Goal: Navigation & Orientation: Understand site structure

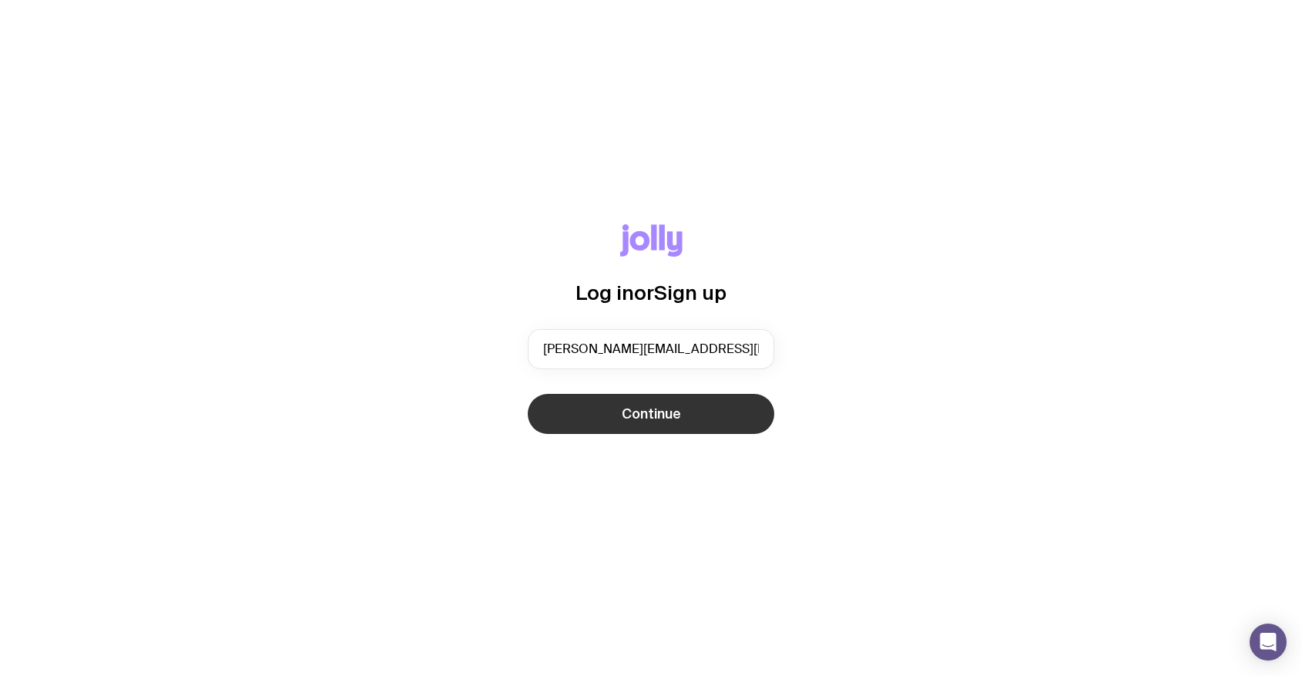
click at [629, 418] on span "Continue" at bounding box center [651, 413] width 59 height 18
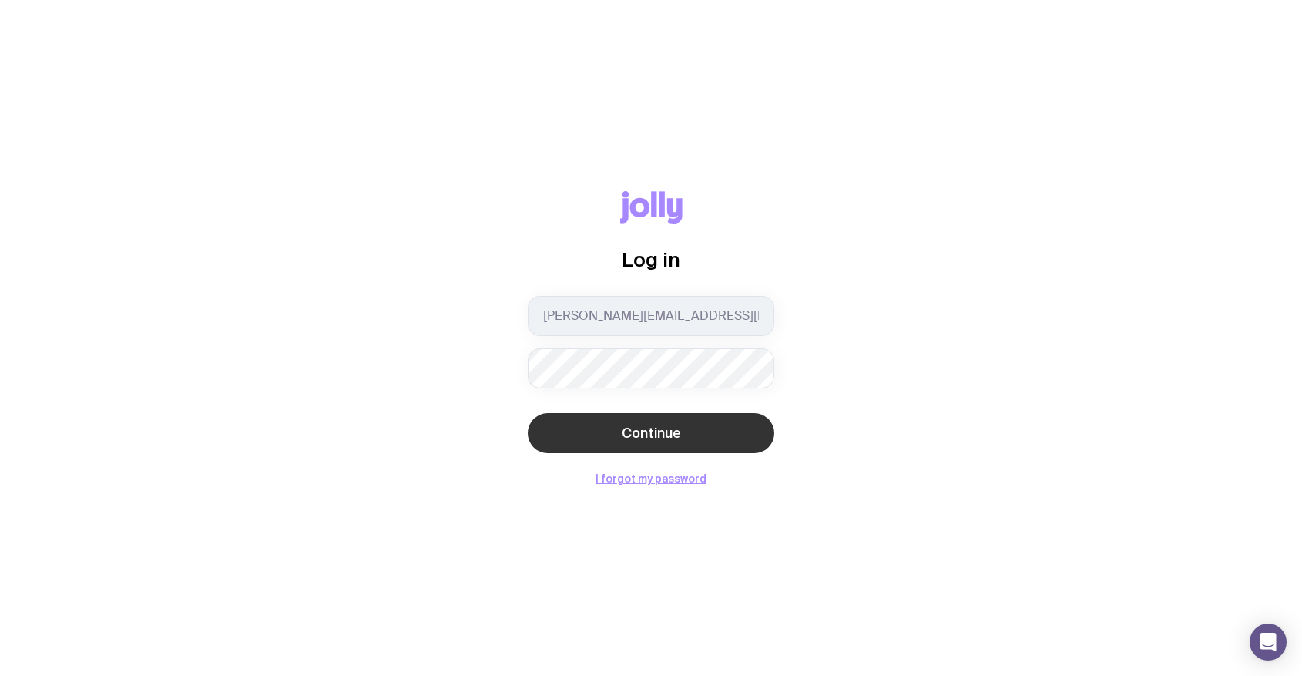
click at [634, 427] on span "Continue" at bounding box center [651, 433] width 59 height 18
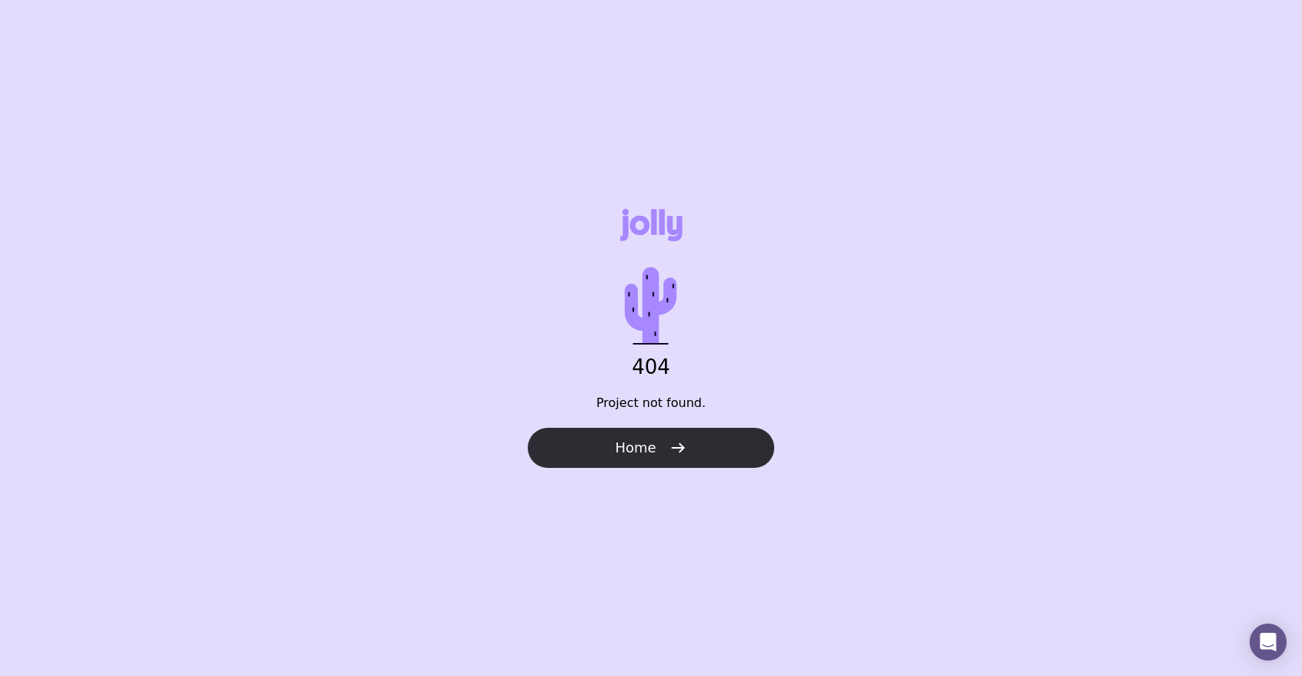
click at [679, 451] on icon "button" at bounding box center [678, 447] width 18 height 18
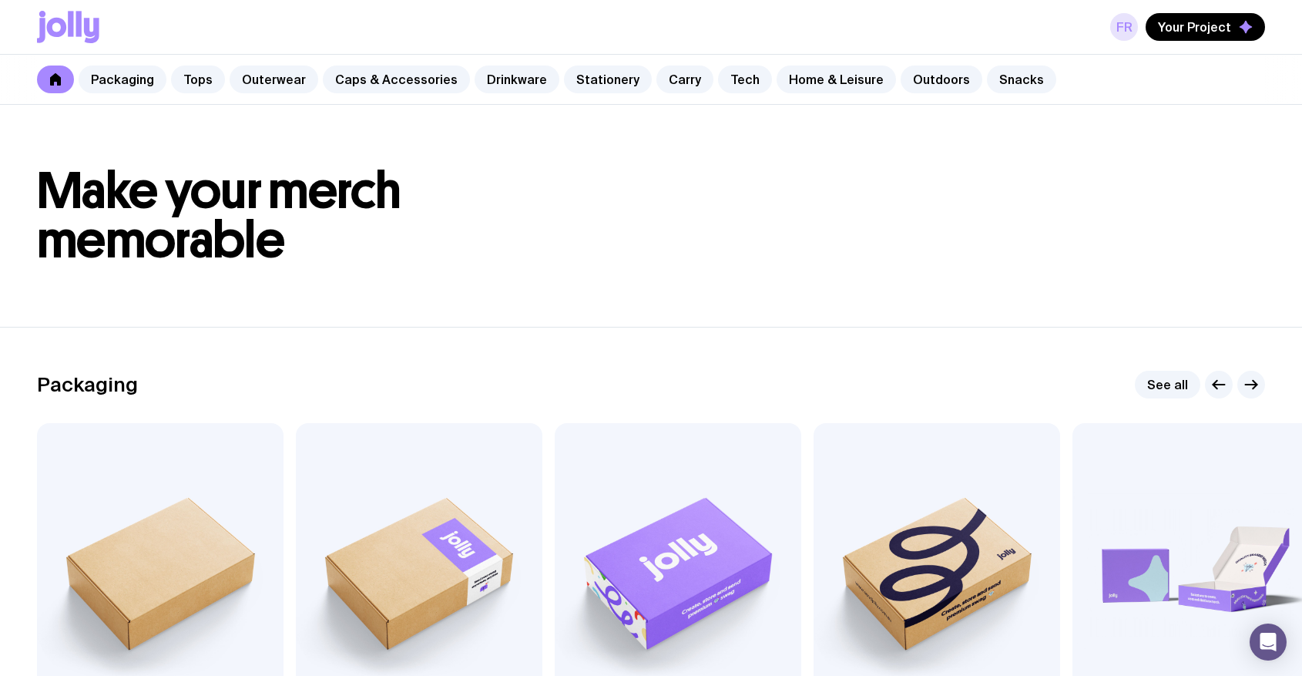
click at [1122, 27] on link "FR" at bounding box center [1124, 27] width 28 height 28
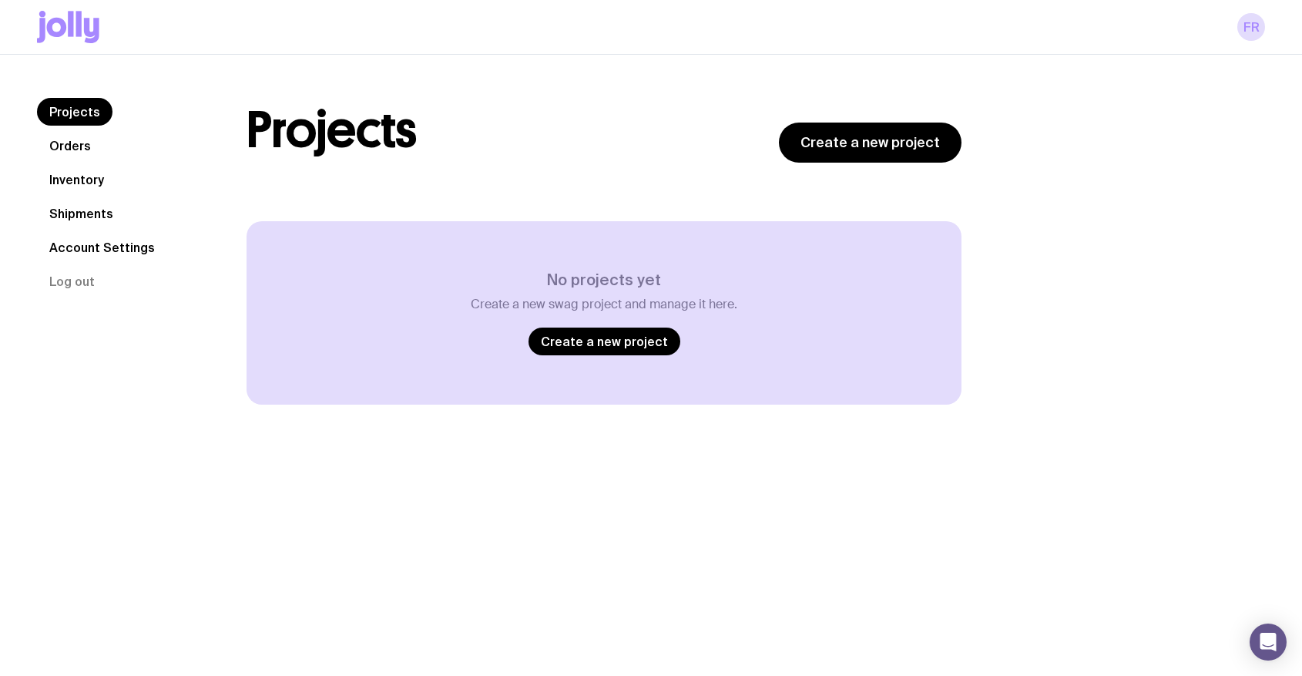
click at [74, 145] on link "Orders" at bounding box center [70, 146] width 66 height 28
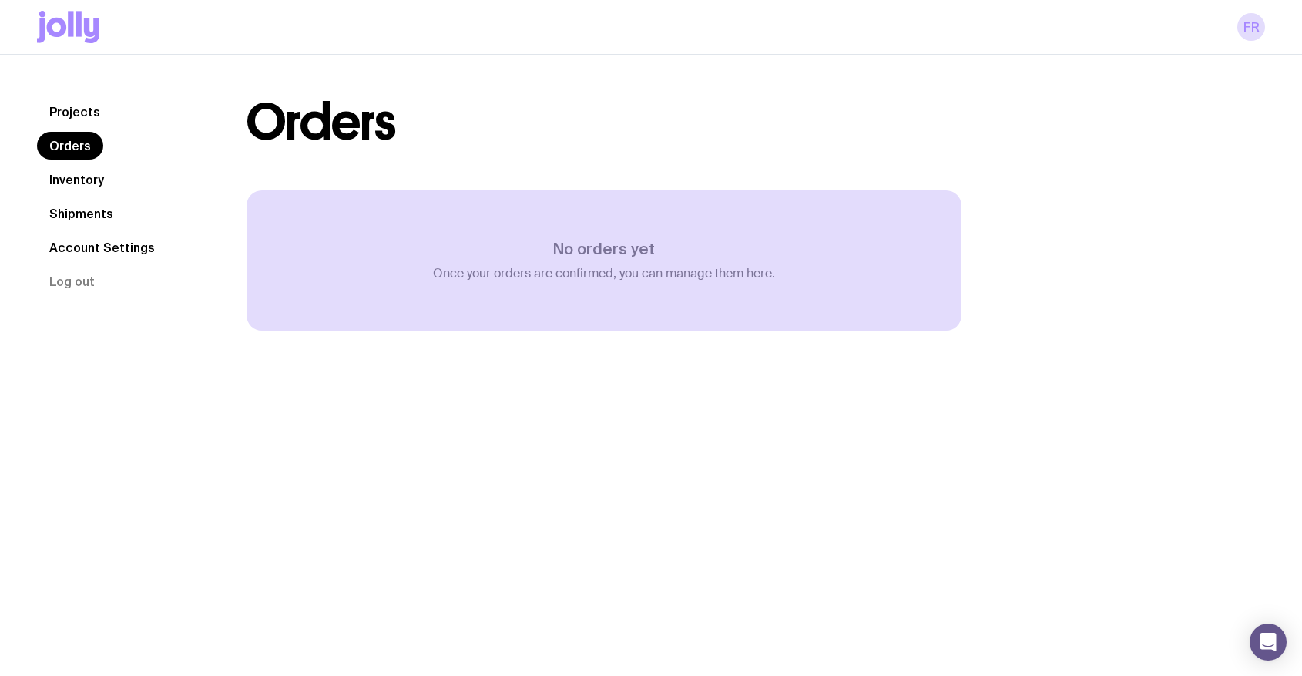
click at [74, 184] on link "Inventory" at bounding box center [76, 180] width 79 height 28
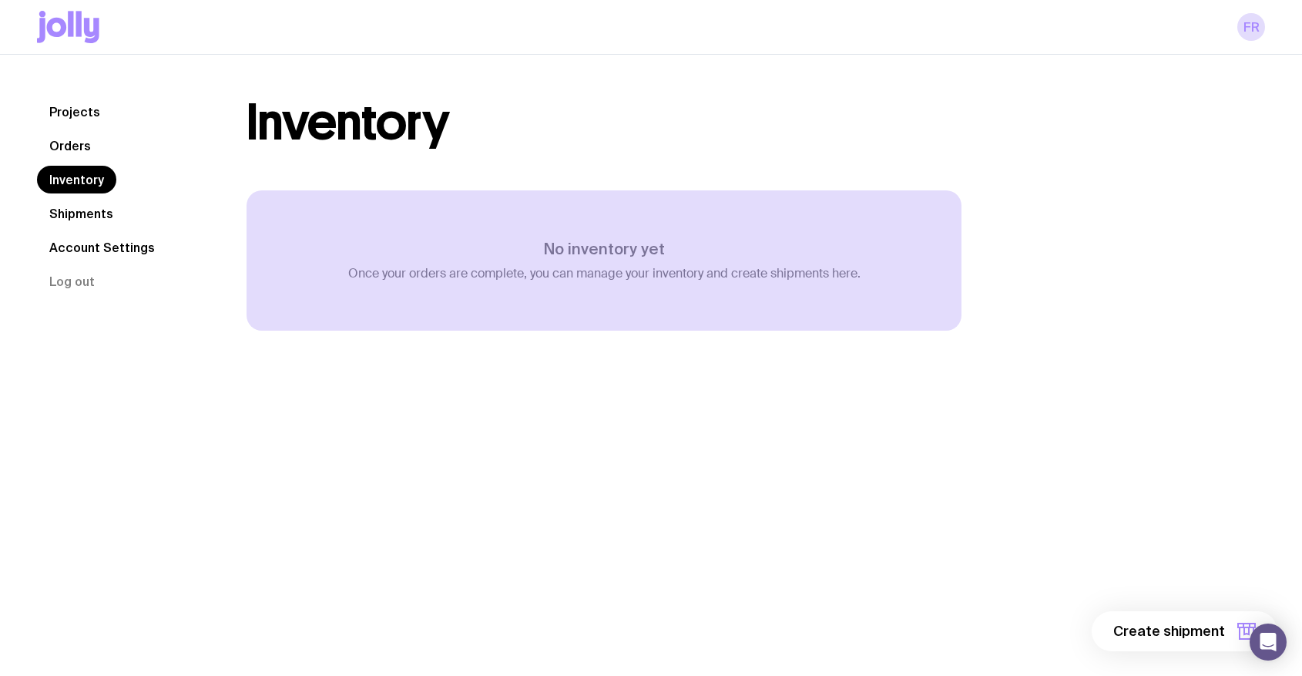
click at [79, 214] on link "Shipments" at bounding box center [81, 214] width 89 height 28
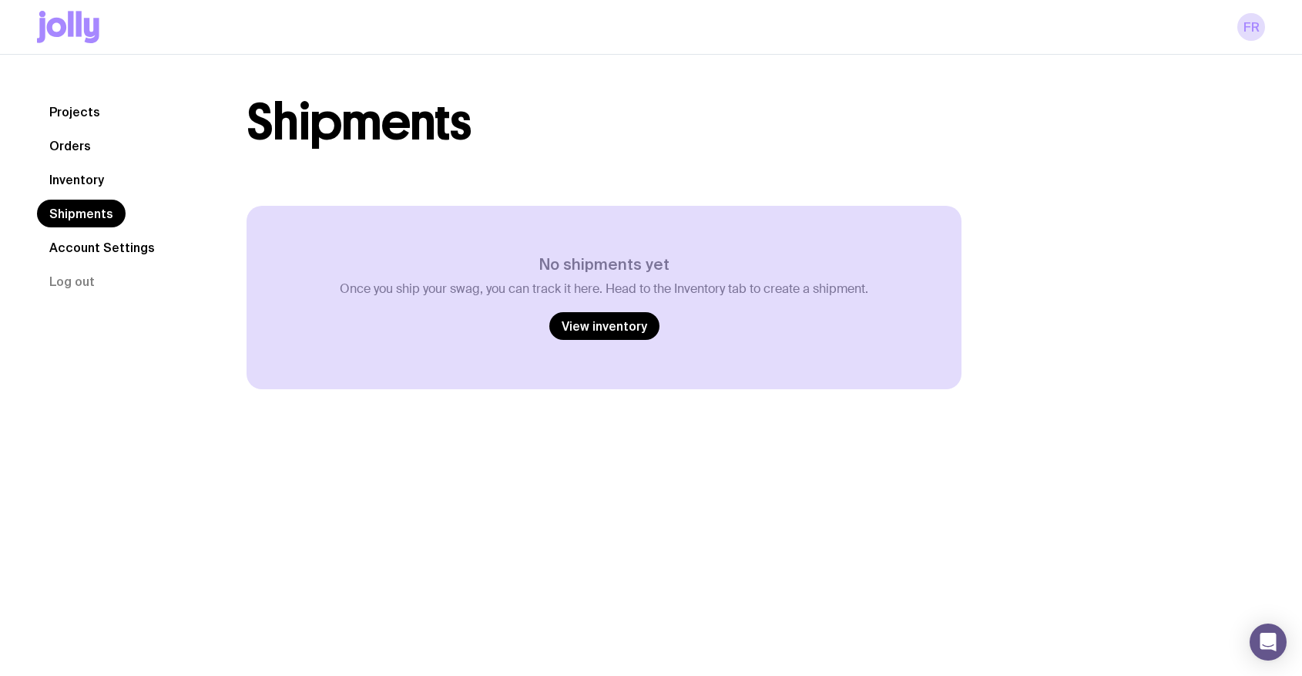
click at [87, 243] on link "Account Settings" at bounding box center [102, 247] width 130 height 28
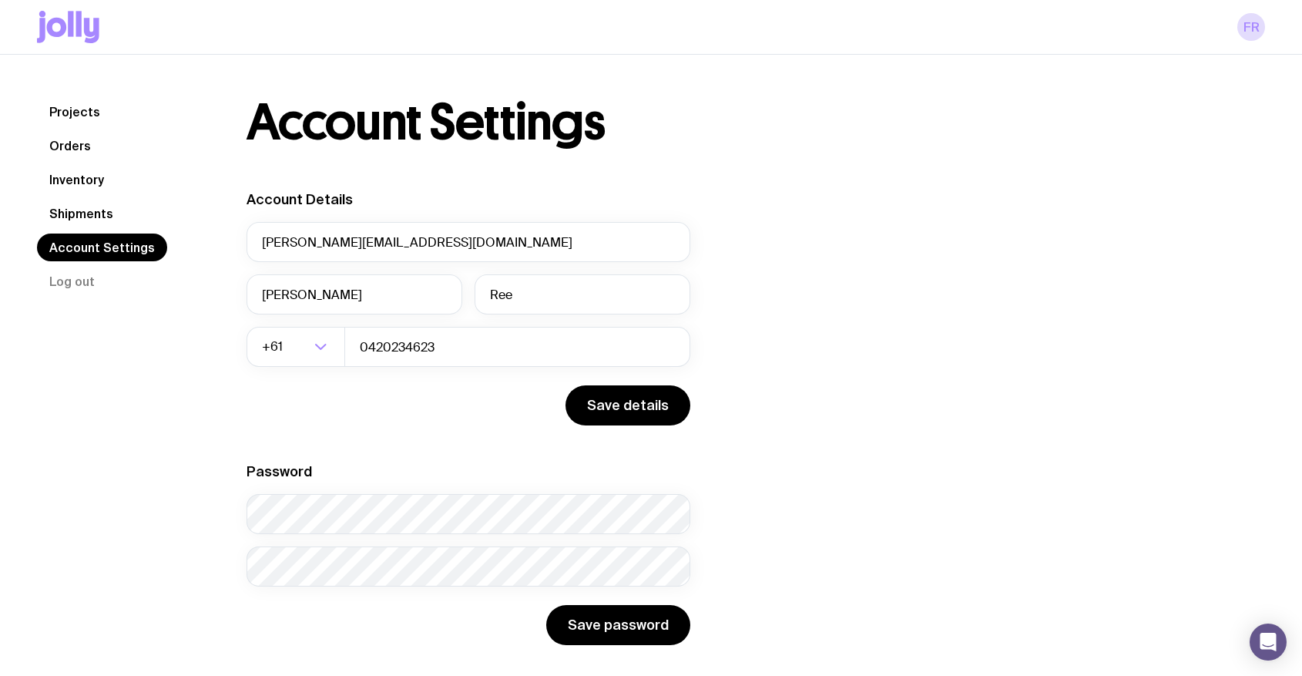
click at [67, 110] on link "Projects" at bounding box center [74, 112] width 75 height 28
